Goal: Task Accomplishment & Management: Use online tool/utility

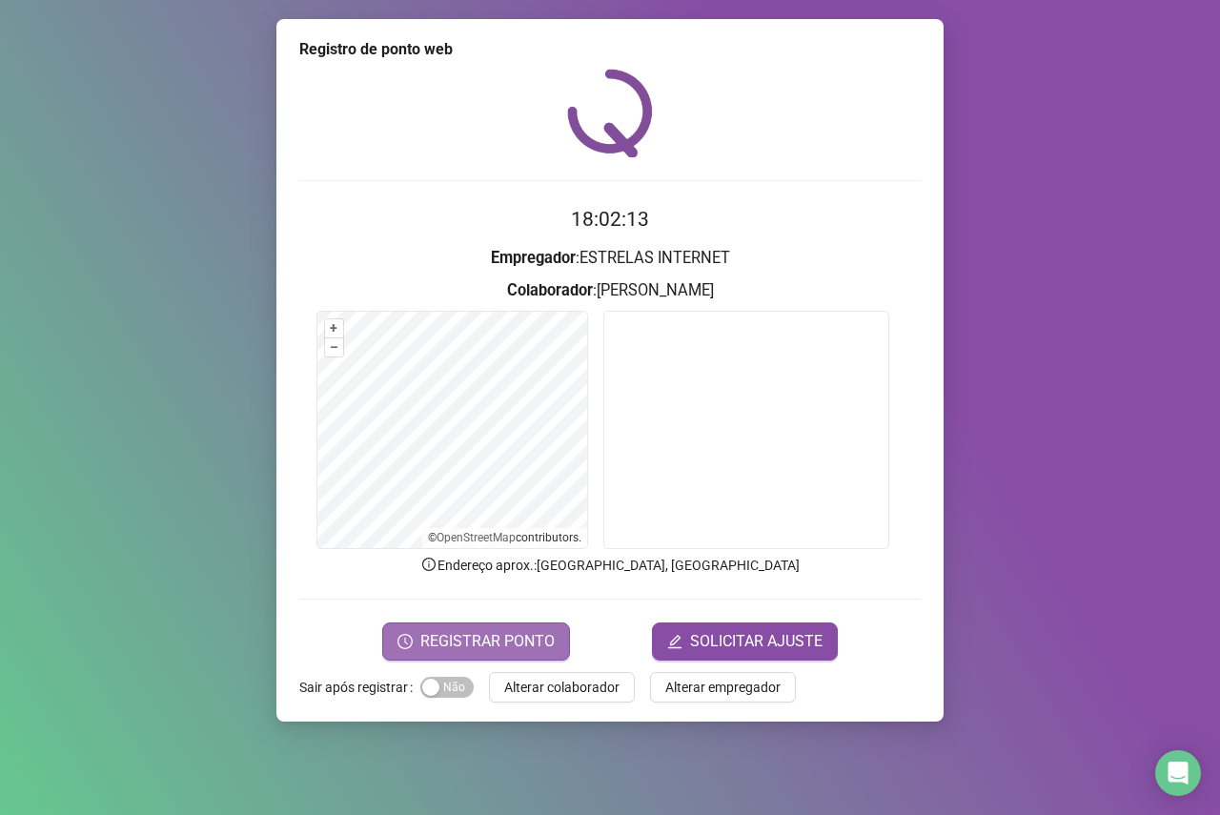
click at [503, 647] on span "REGISTRAR PONTO" at bounding box center [488, 641] width 134 height 23
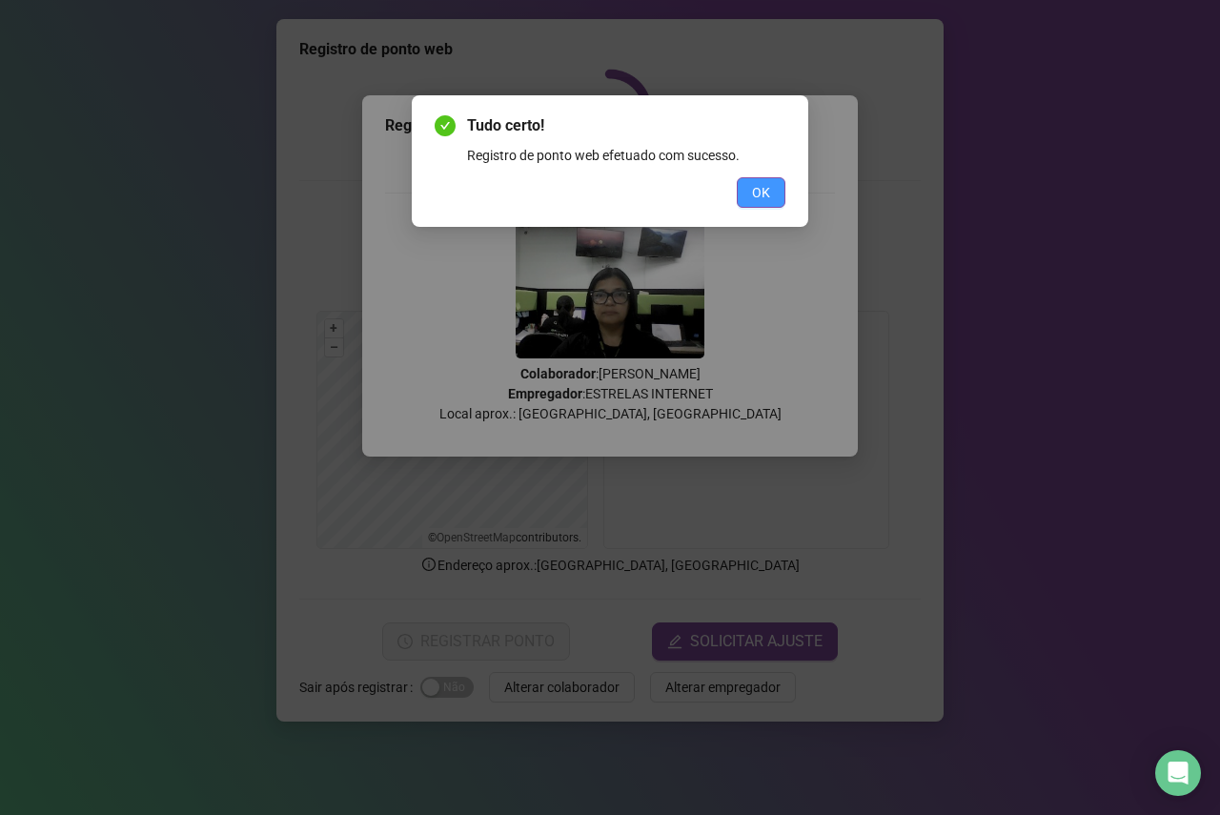
click at [764, 192] on span "OK" at bounding box center [761, 192] width 18 height 21
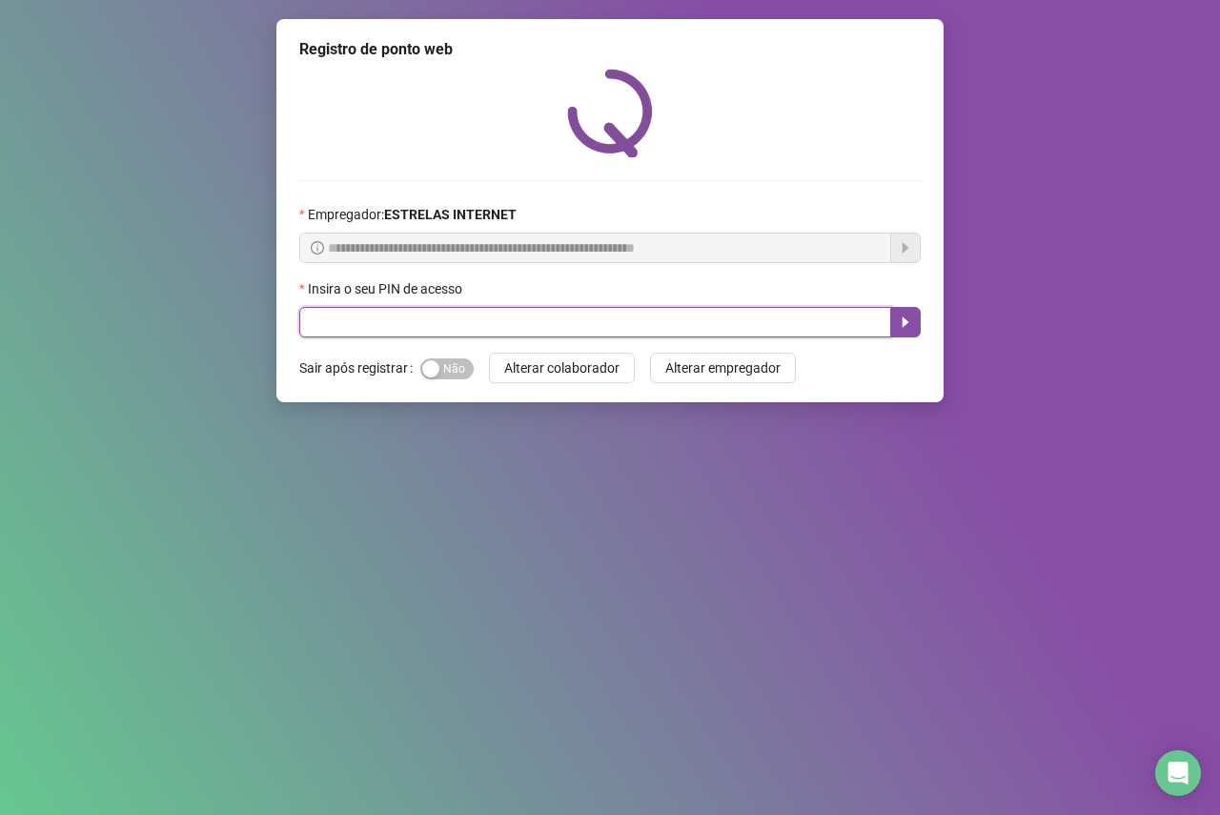
click at [359, 329] on input "text" at bounding box center [595, 322] width 592 height 31
